Goal: Download file/media

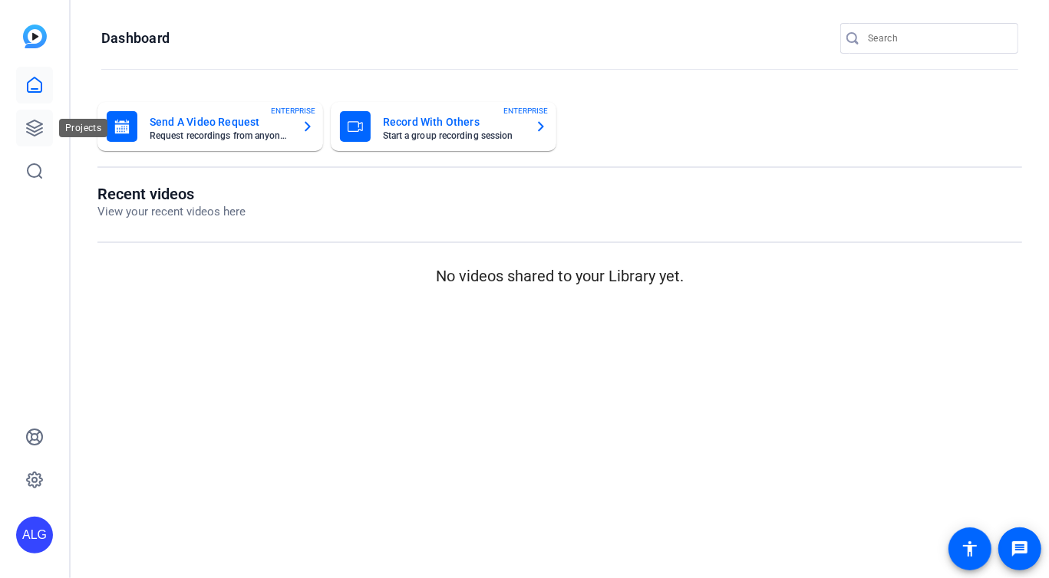
click at [41, 146] on link at bounding box center [34, 128] width 37 height 37
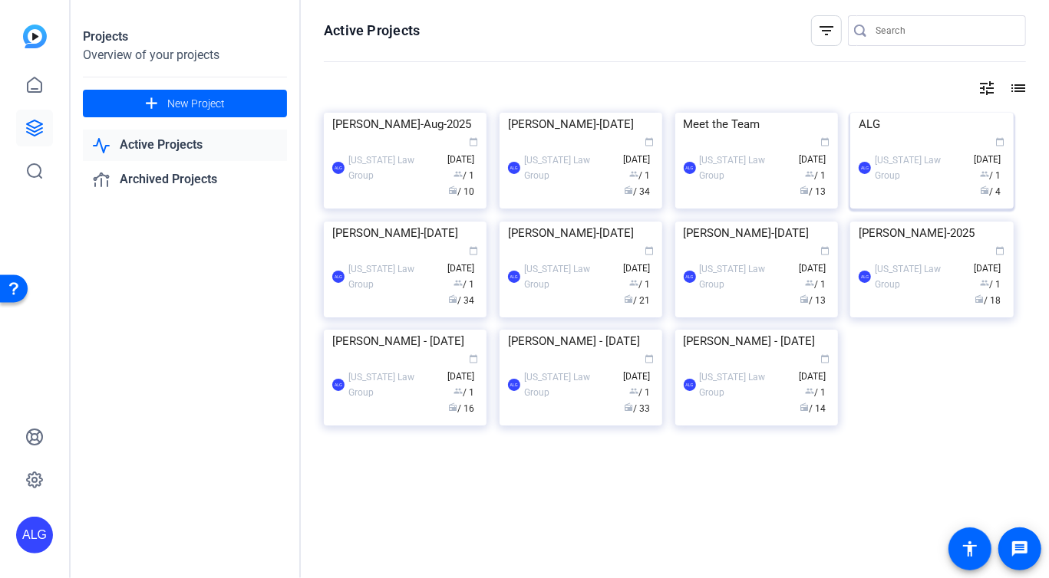
click at [944, 113] on img at bounding box center [931, 113] width 163 height 0
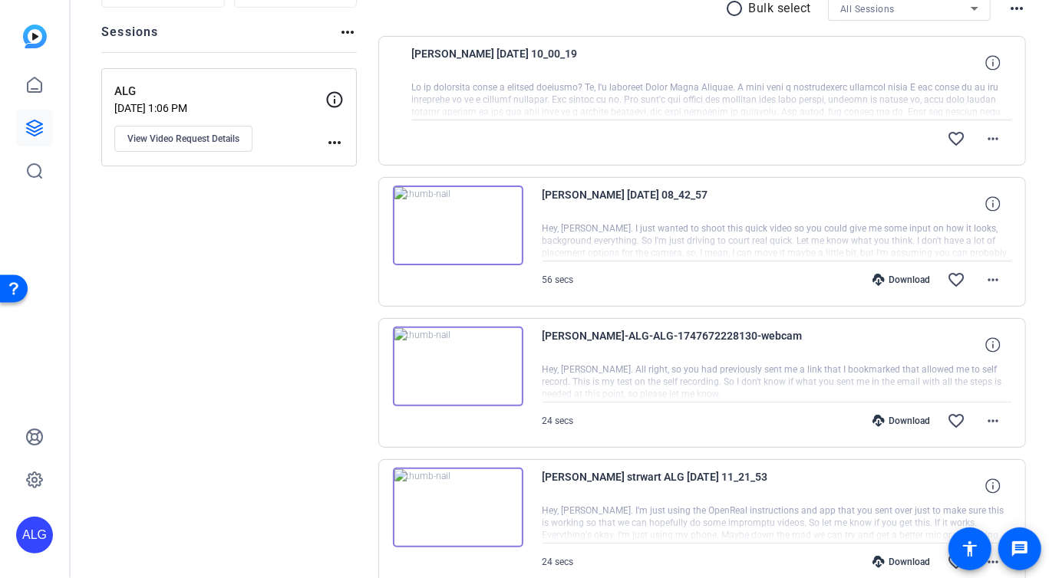
scroll to position [166, 0]
click at [693, 111] on div at bounding box center [712, 100] width 600 height 38
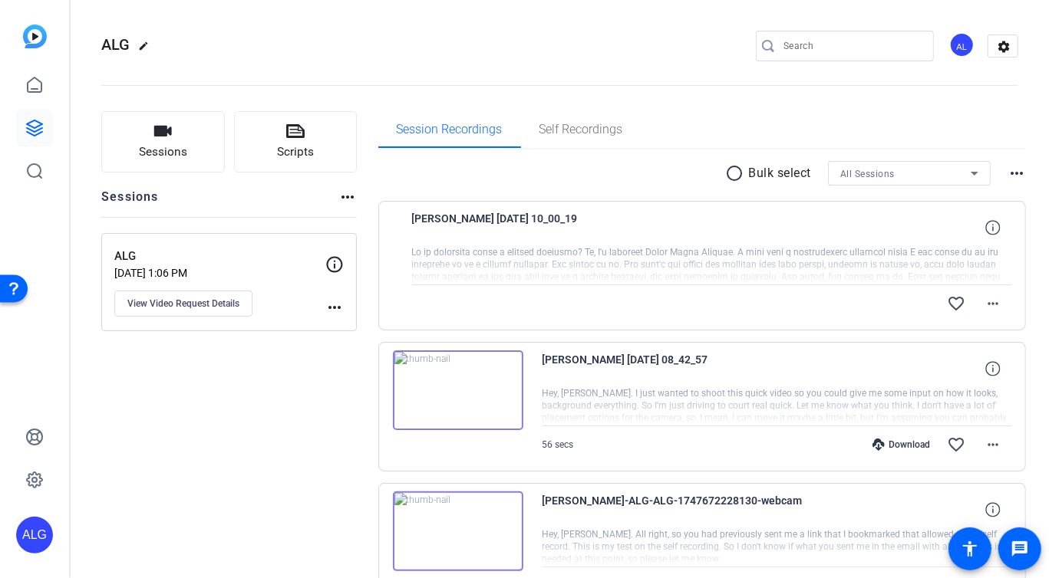
click at [730, 300] on div "favorite_border more_horiz" at bounding box center [801, 303] width 420 height 37
click at [786, 269] on div at bounding box center [712, 265] width 600 height 38
click at [988, 219] on span at bounding box center [992, 227] width 37 height 37
click at [746, 265] on div at bounding box center [712, 265] width 600 height 38
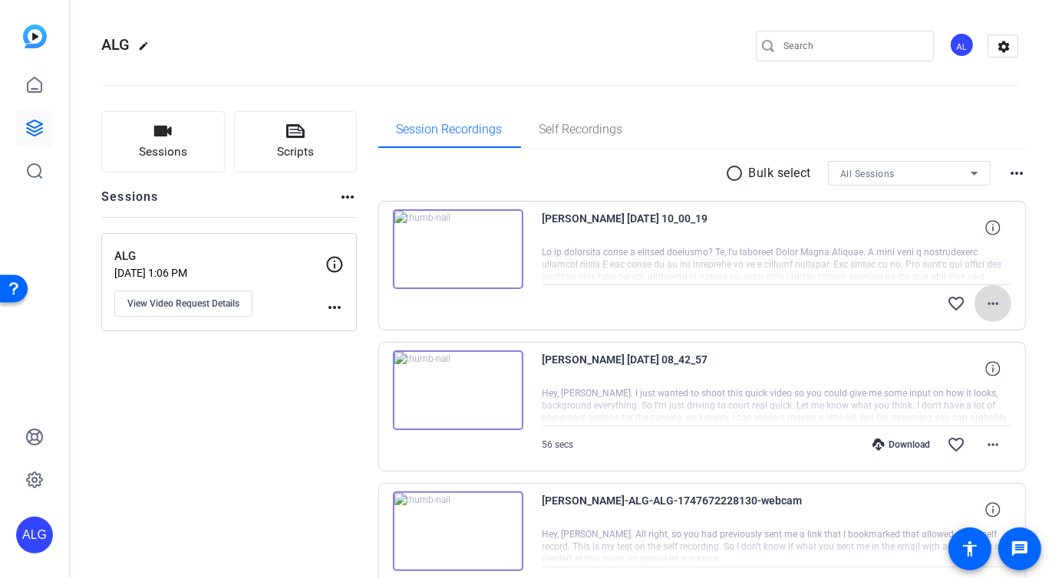
click at [990, 304] on mat-icon "more_horiz" at bounding box center [992, 304] width 18 height 18
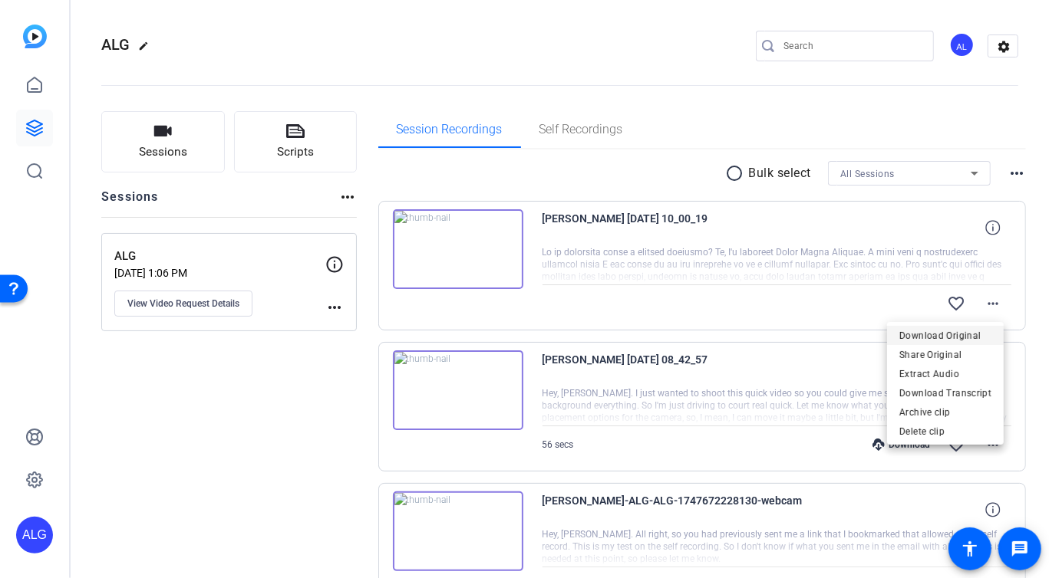
click at [939, 339] on span "Download Original" at bounding box center [945, 335] width 92 height 18
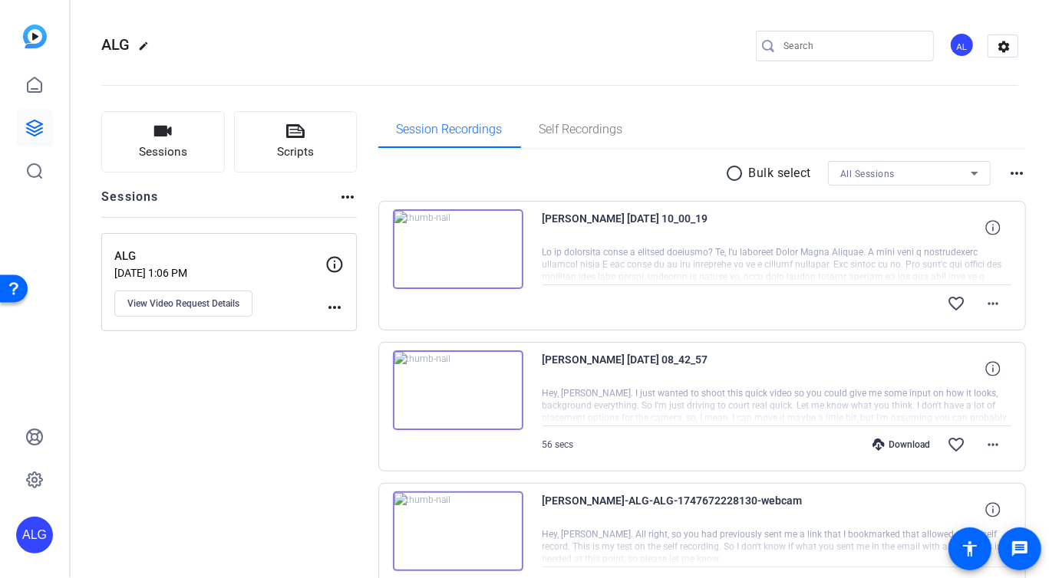
click at [627, 86] on openreel-divider-bar at bounding box center [559, 81] width 917 height 47
click at [763, 306] on div "favorite_border more_horiz" at bounding box center [847, 303] width 328 height 37
click at [764, 272] on div at bounding box center [776, 265] width 469 height 38
click at [474, 259] on img at bounding box center [458, 249] width 130 height 80
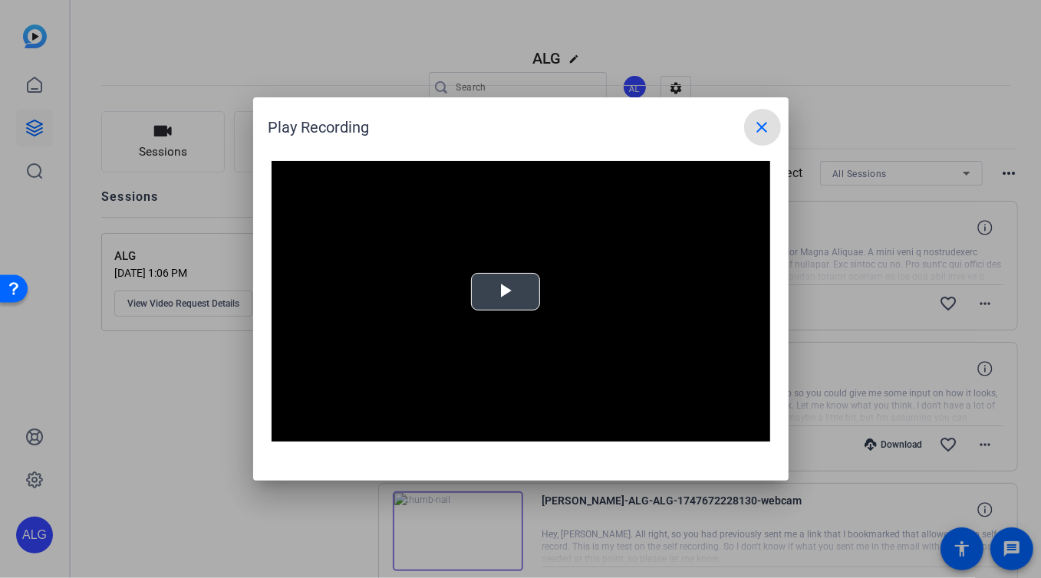
click at [506, 292] on span "Video Player" at bounding box center [506, 292] width 0 height 0
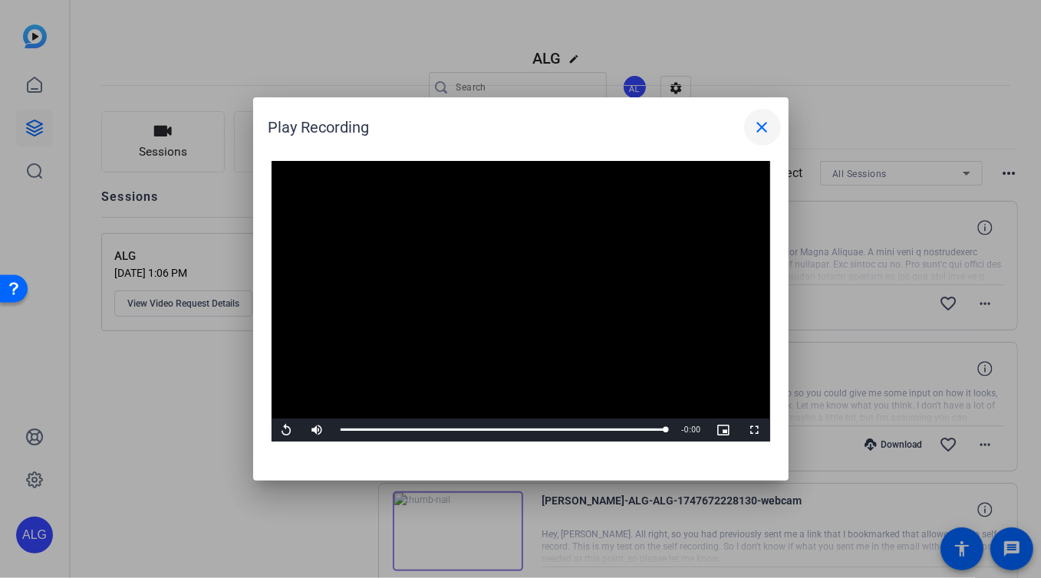
click at [763, 125] on mat-icon "close" at bounding box center [762, 127] width 18 height 18
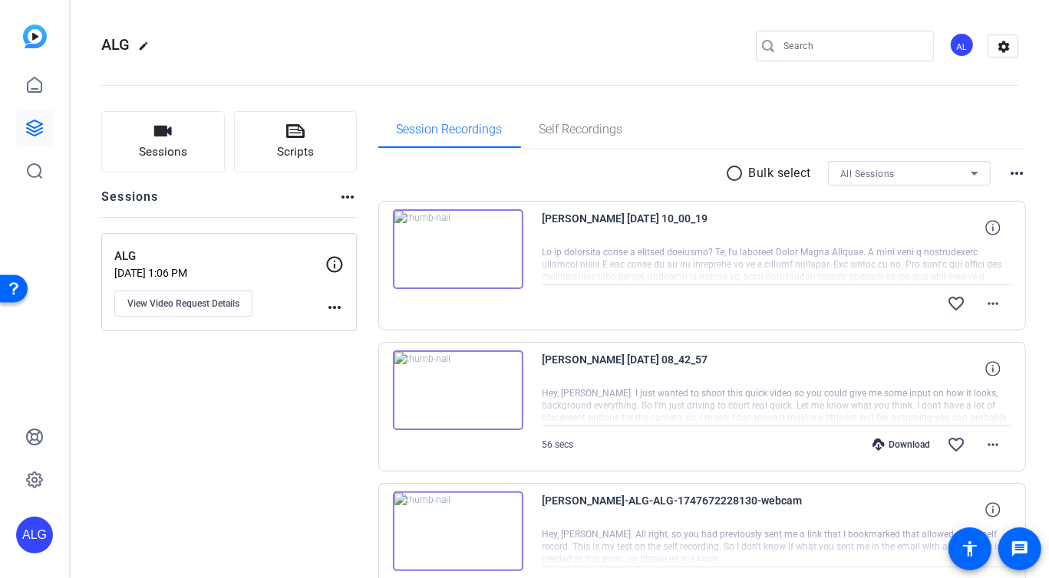
click at [656, 170] on div "radio_button_unchecked Bulk select All Sessions more_horiz" at bounding box center [702, 173] width 648 height 25
click at [997, 294] on span at bounding box center [992, 303] width 37 height 37
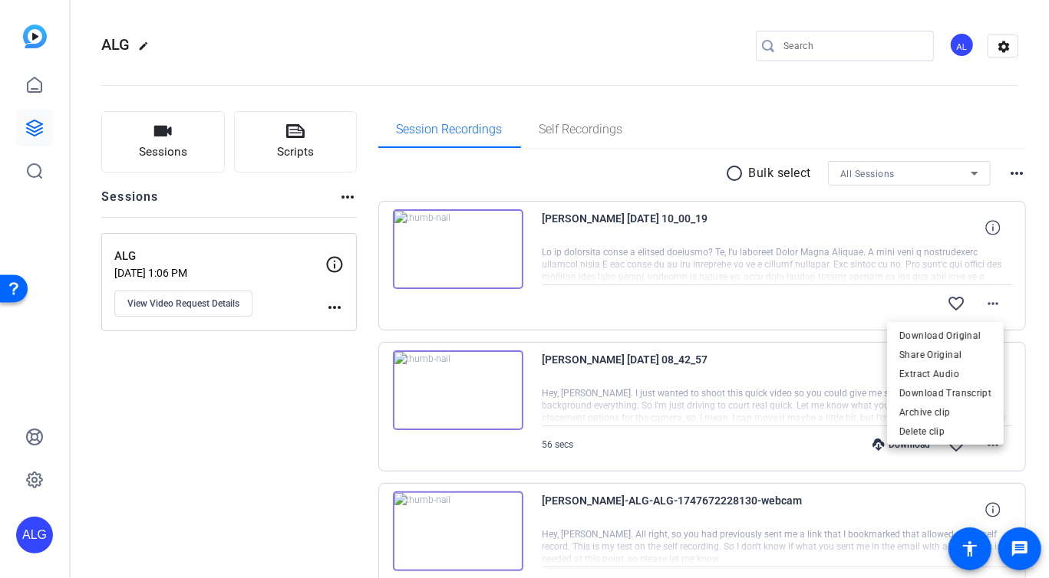
click at [672, 99] on div at bounding box center [524, 289] width 1049 height 578
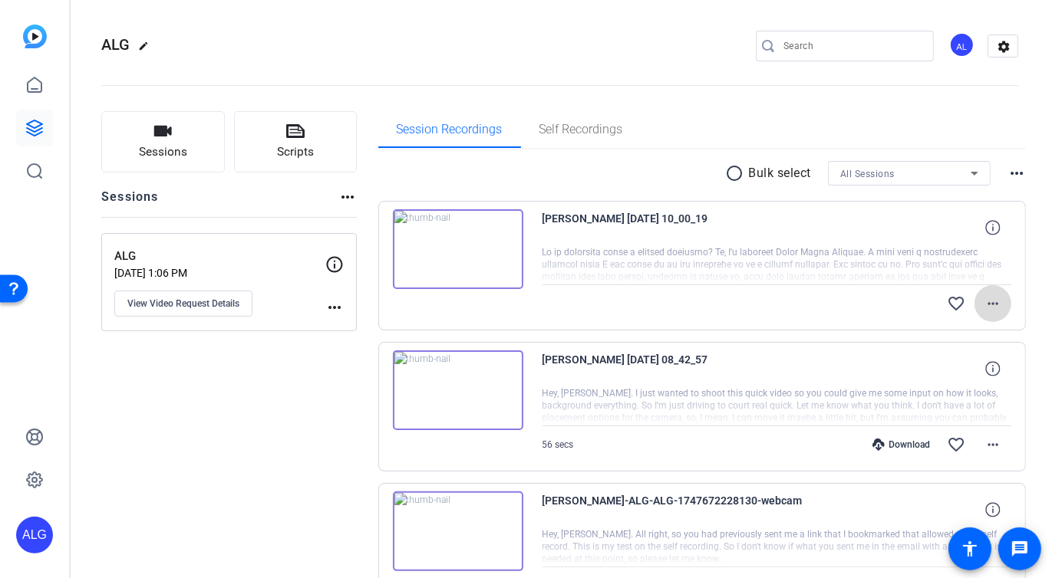
click at [975, 318] on span at bounding box center [992, 303] width 37 height 37
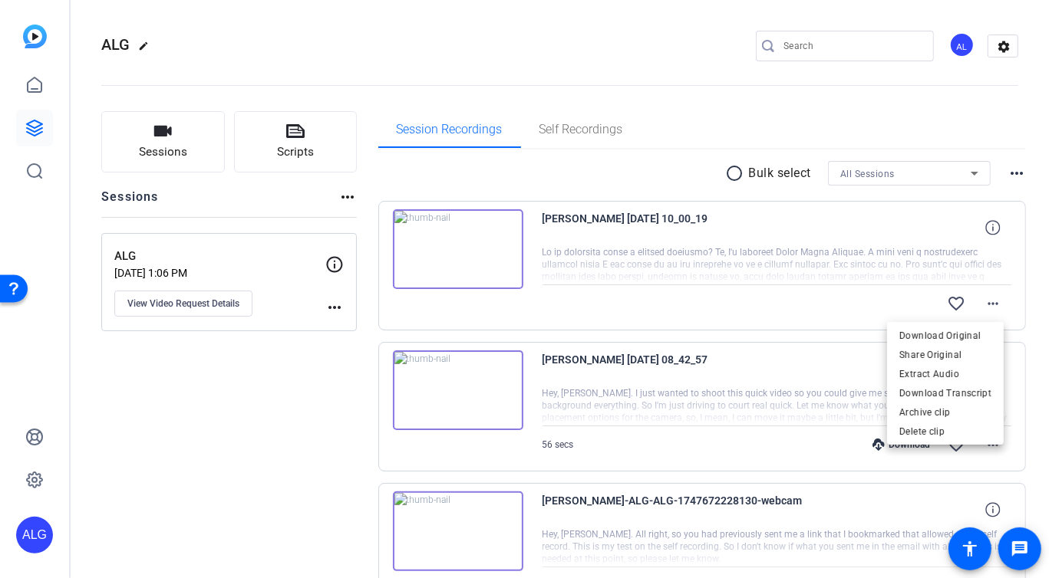
click at [673, 94] on div at bounding box center [524, 289] width 1049 height 578
